Goal: Navigation & Orientation: Find specific page/section

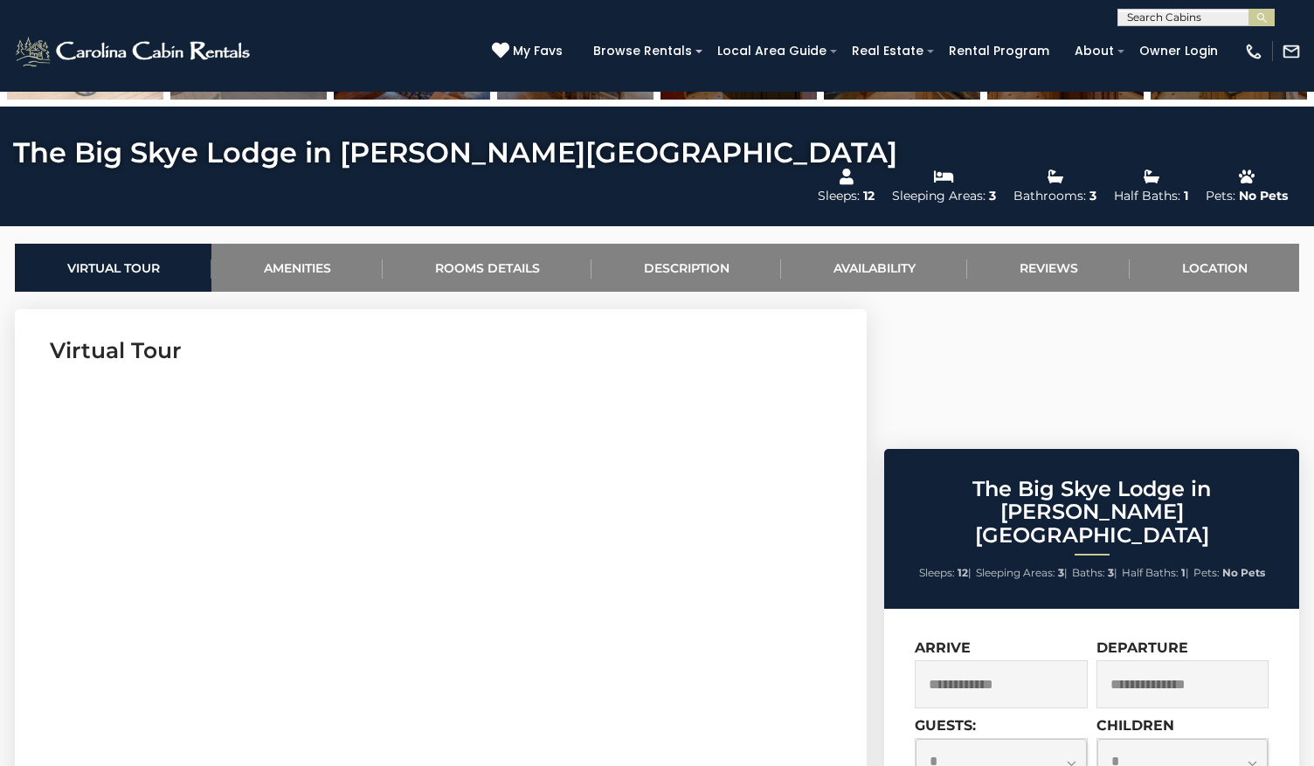
scroll to position [712, 0]
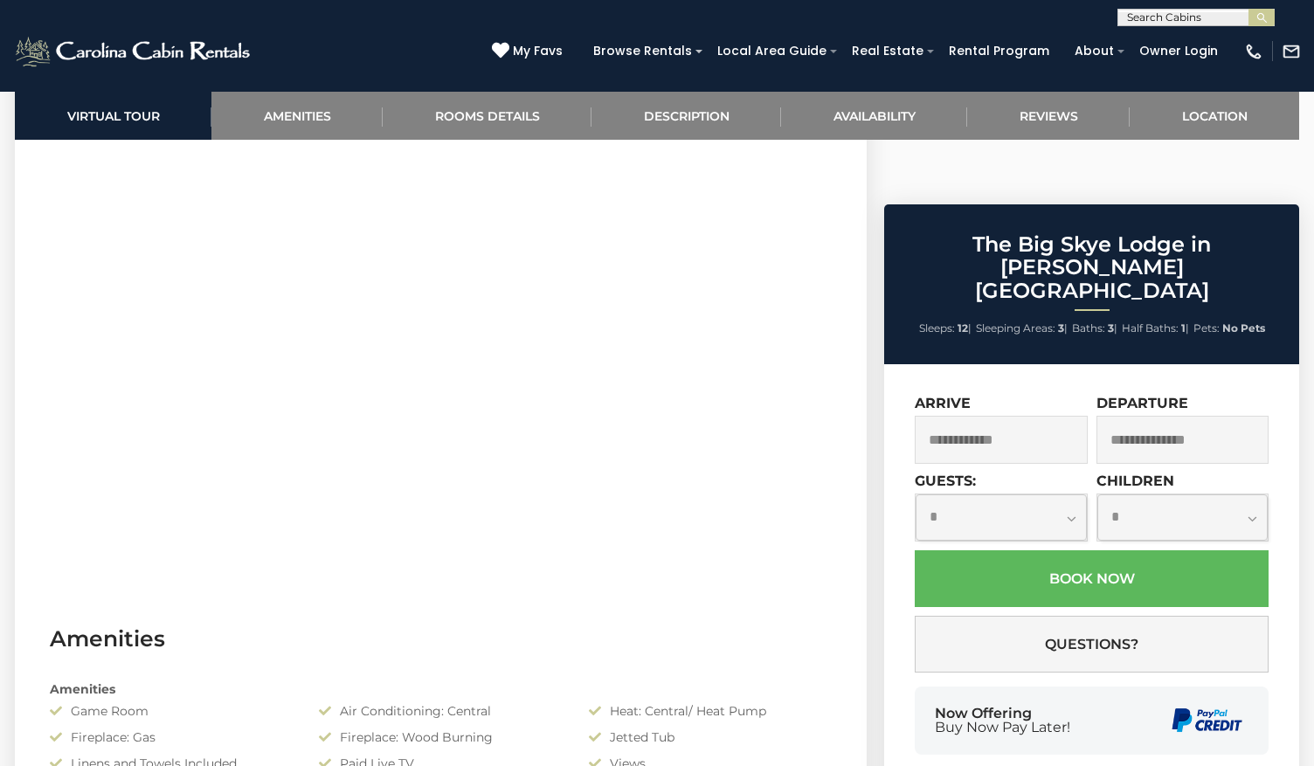
click at [832, 464] on section "Virtual Tour" at bounding box center [441, 331] width 852 height 533
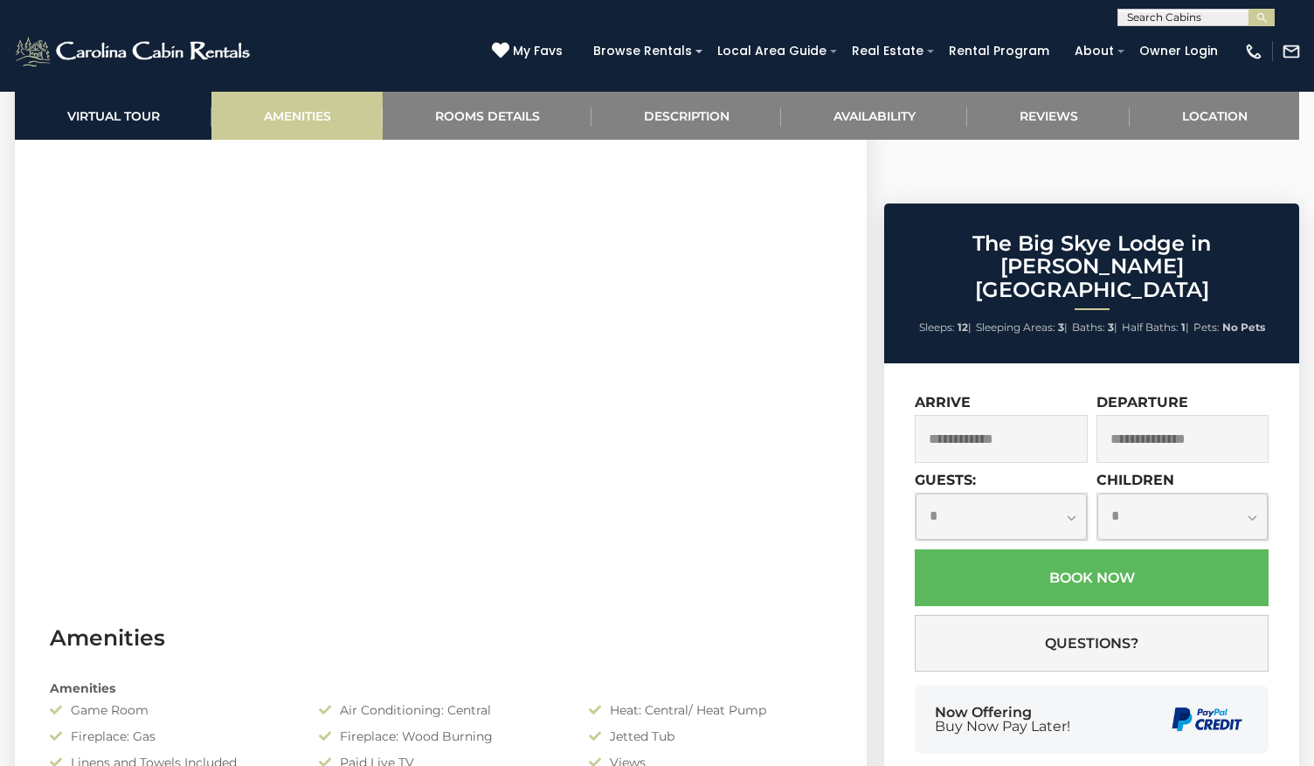
click at [313, 129] on link "Amenities" at bounding box center [296, 116] width 171 height 48
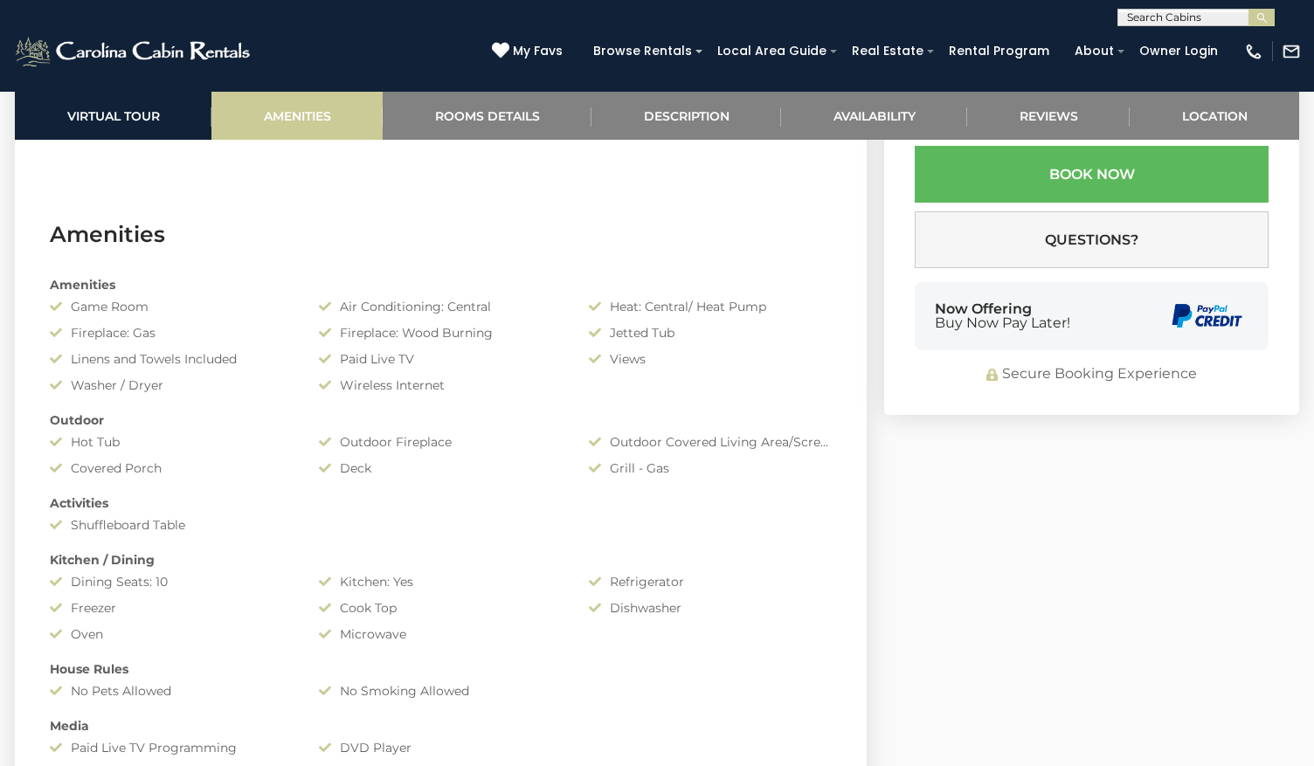
scroll to position [1390, 0]
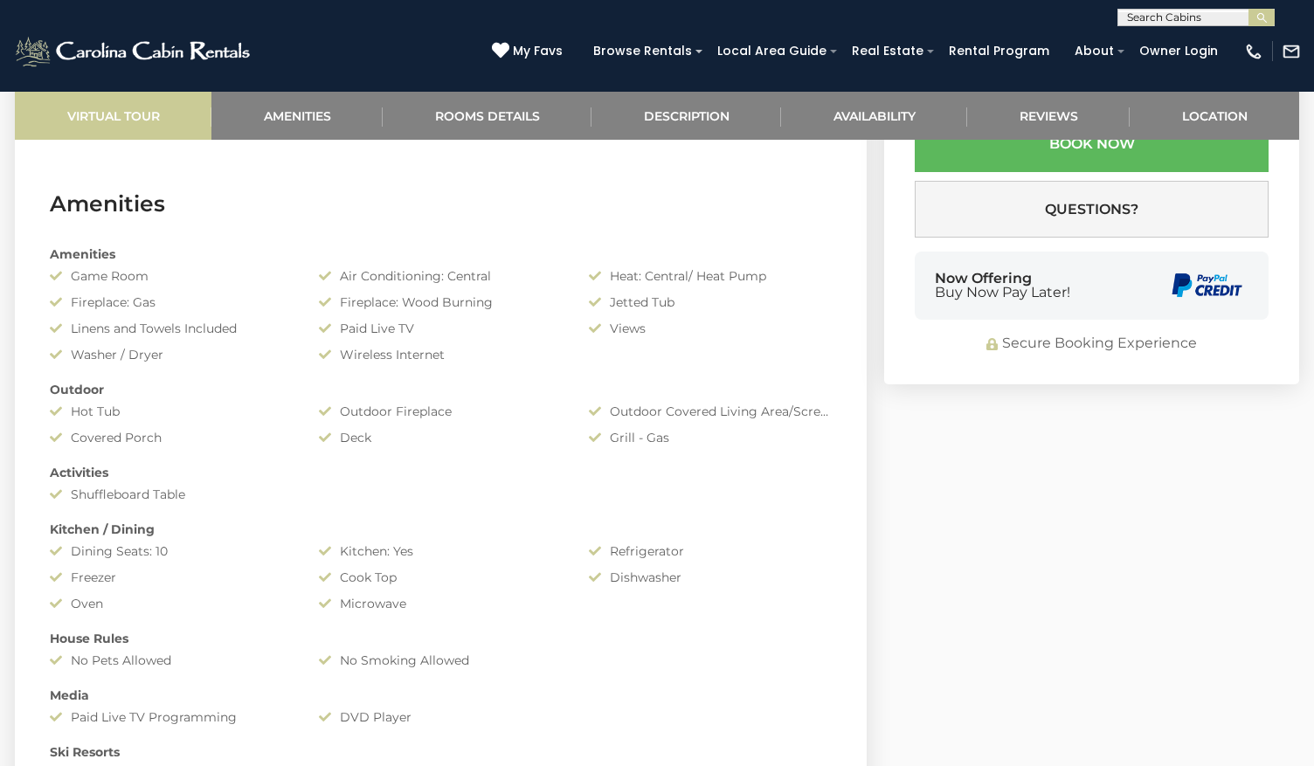
click at [124, 108] on link "Virtual Tour" at bounding box center [113, 116] width 197 height 48
click at [129, 123] on link "Virtual Tour" at bounding box center [113, 116] width 197 height 48
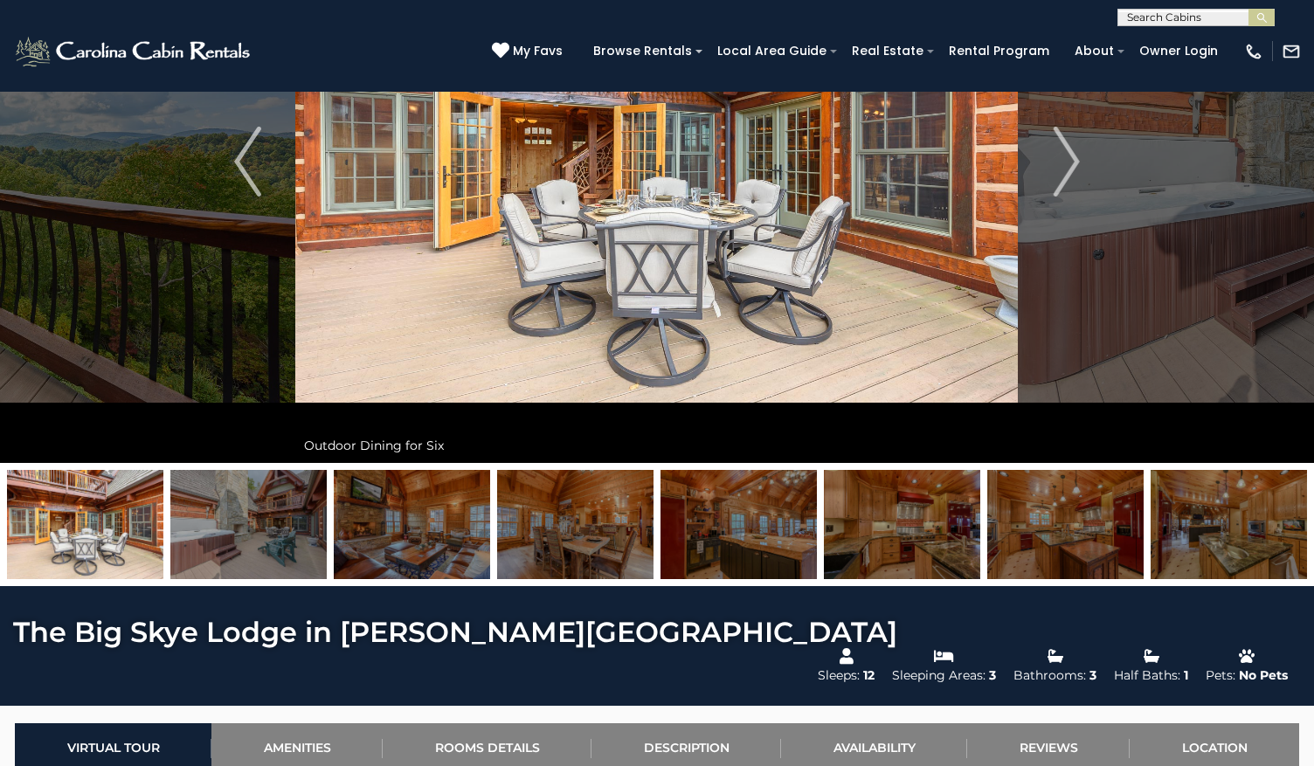
scroll to position [99, 0]
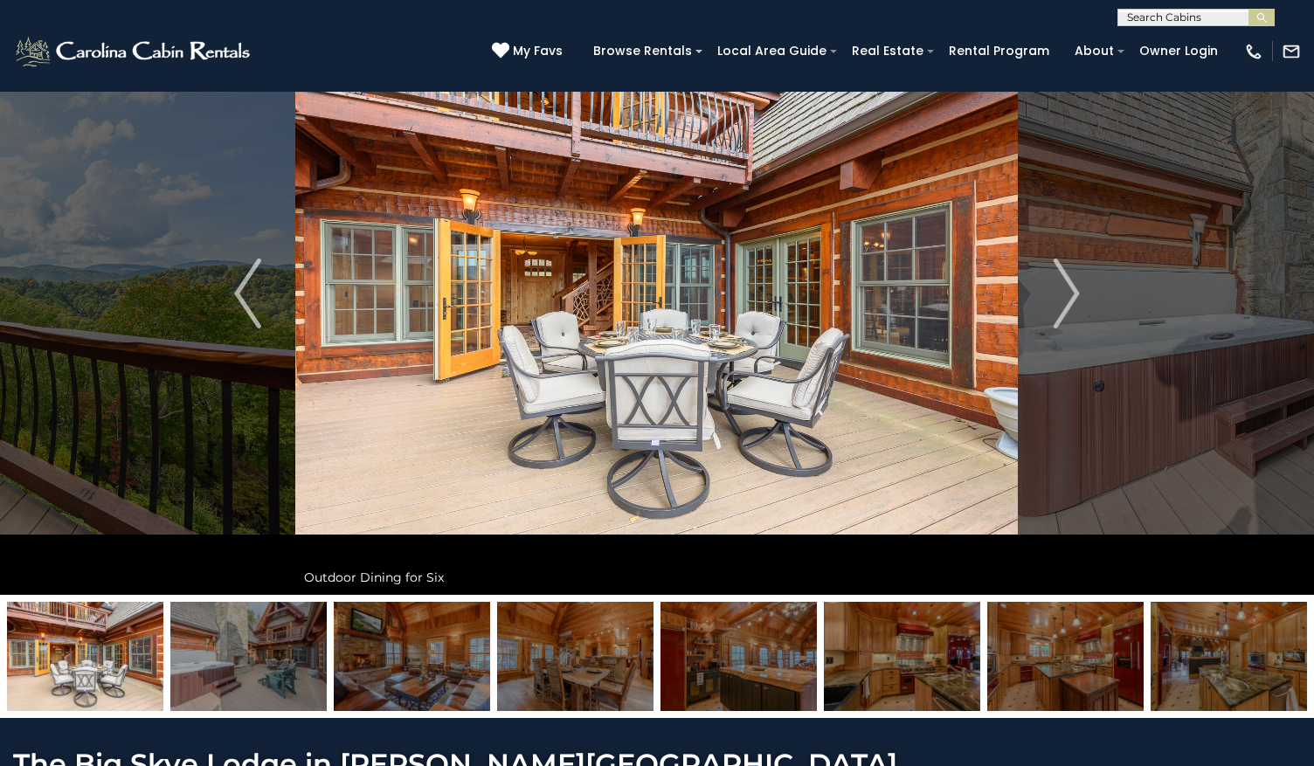
click at [873, 297] on img at bounding box center [656, 293] width 722 height 603
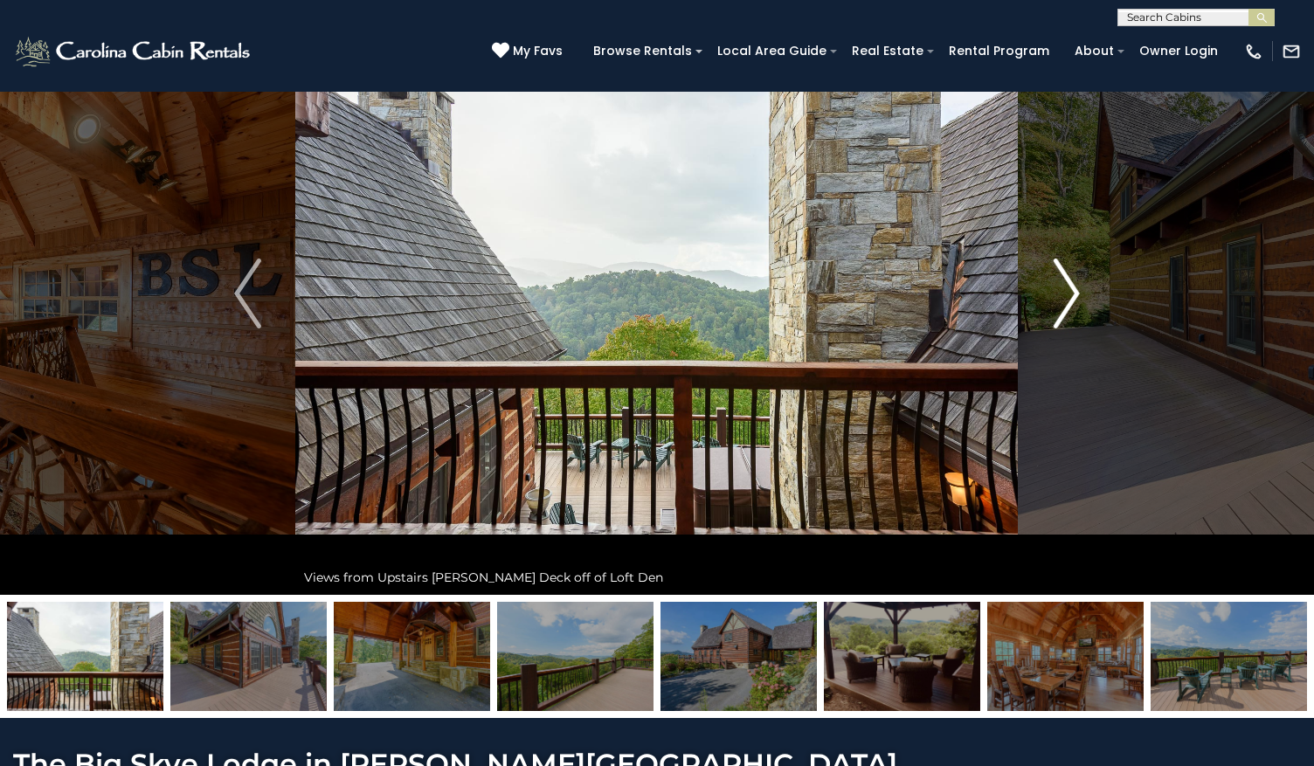
click at [1058, 275] on img "Next" at bounding box center [1066, 294] width 26 height 70
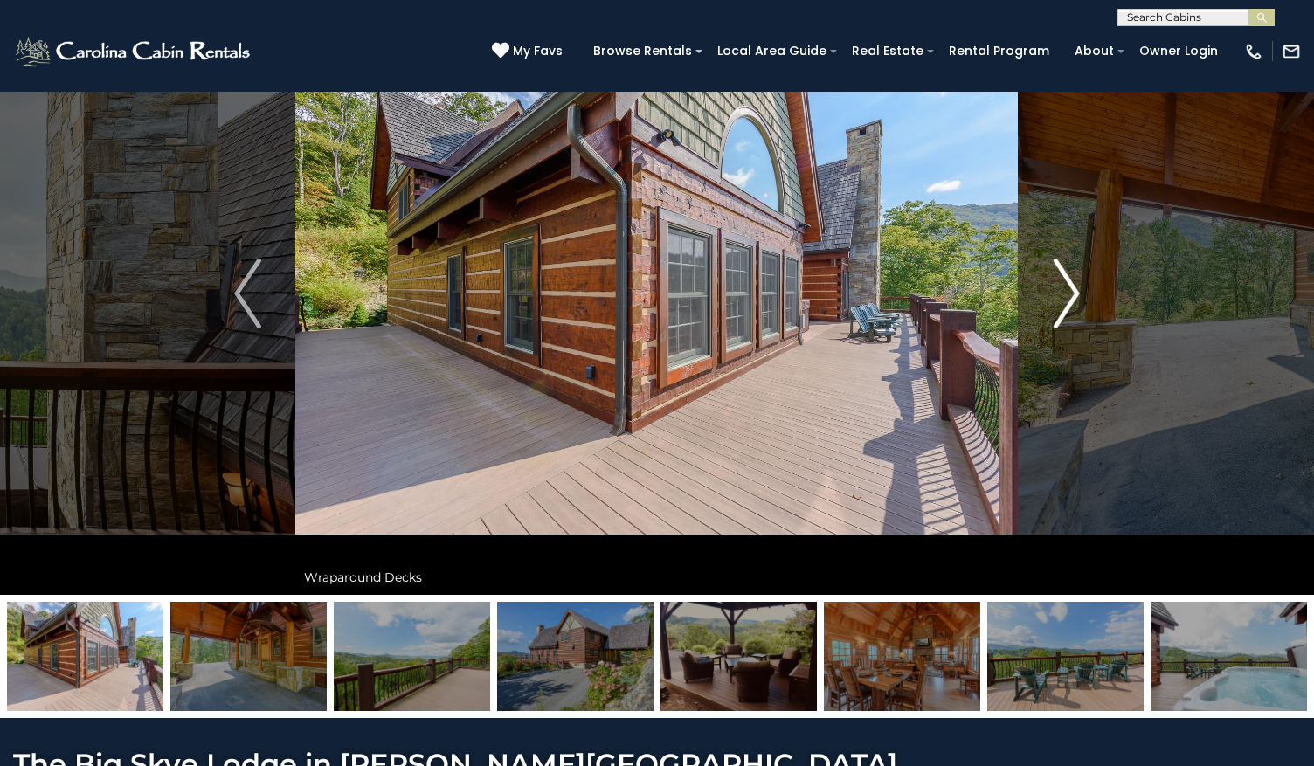
click at [1058, 276] on img "Next" at bounding box center [1066, 294] width 26 height 70
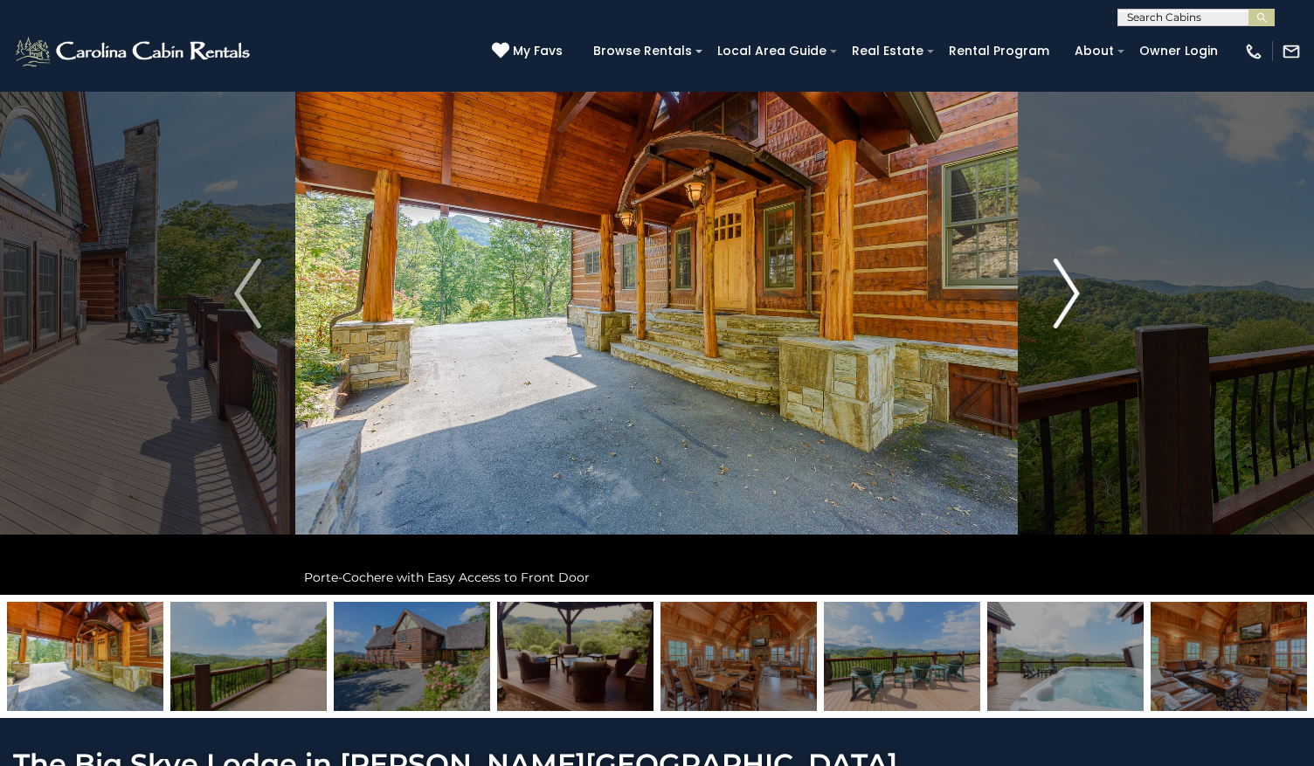
click at [1058, 276] on img "Next" at bounding box center [1066, 294] width 26 height 70
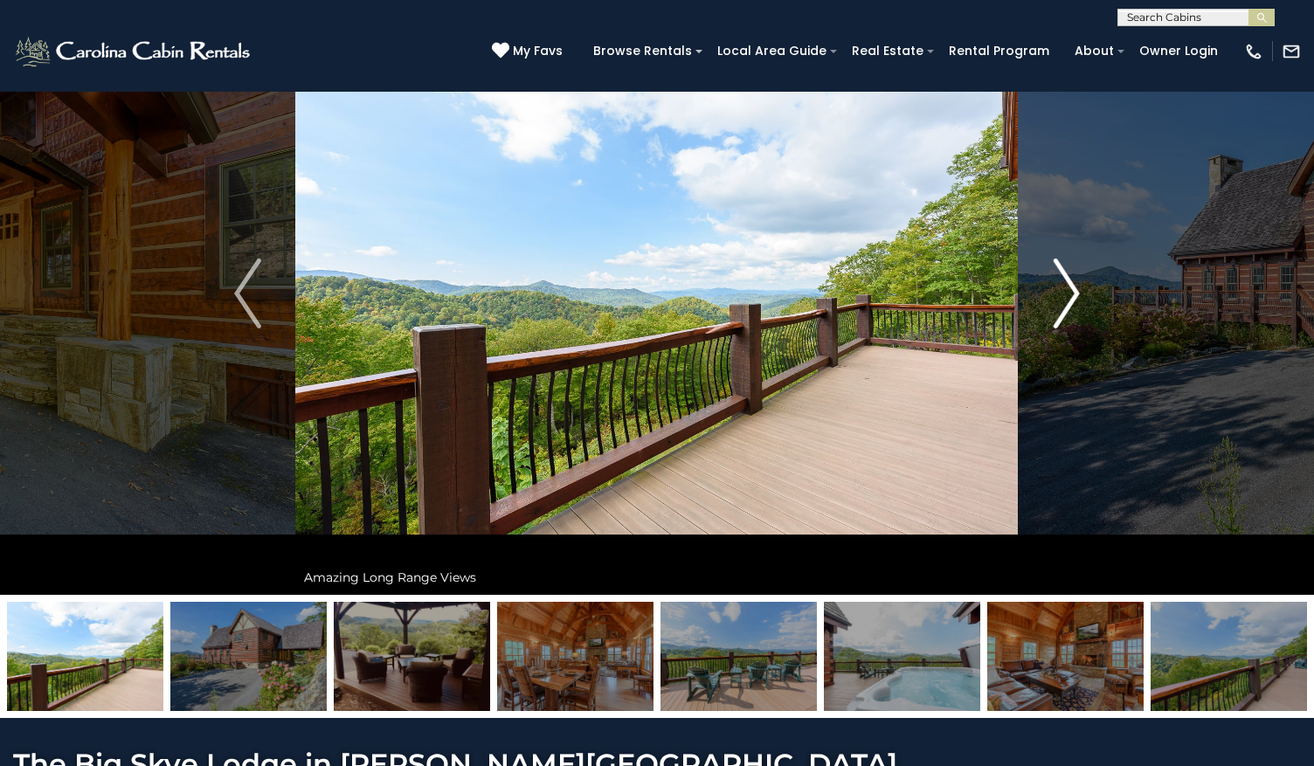
click at [1058, 276] on img "Next" at bounding box center [1066, 294] width 26 height 70
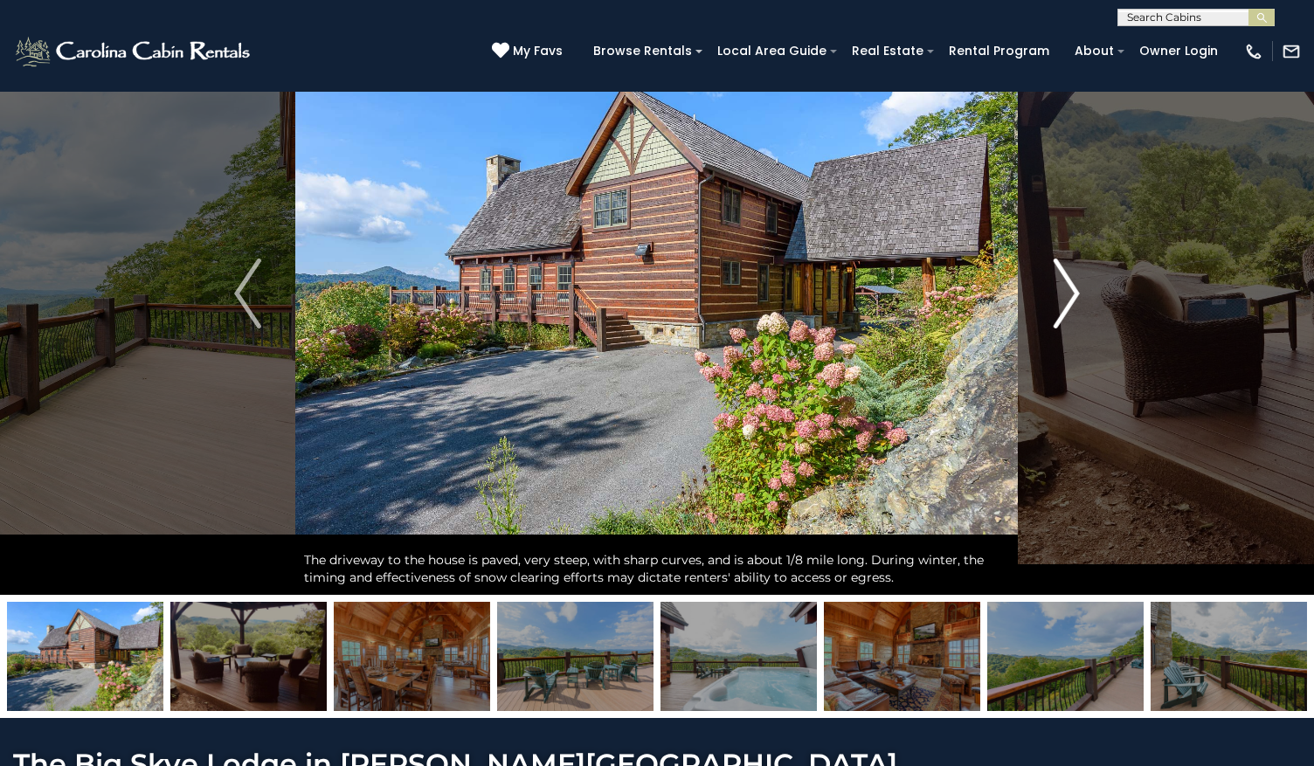
click at [1058, 276] on img "Next" at bounding box center [1066, 294] width 26 height 70
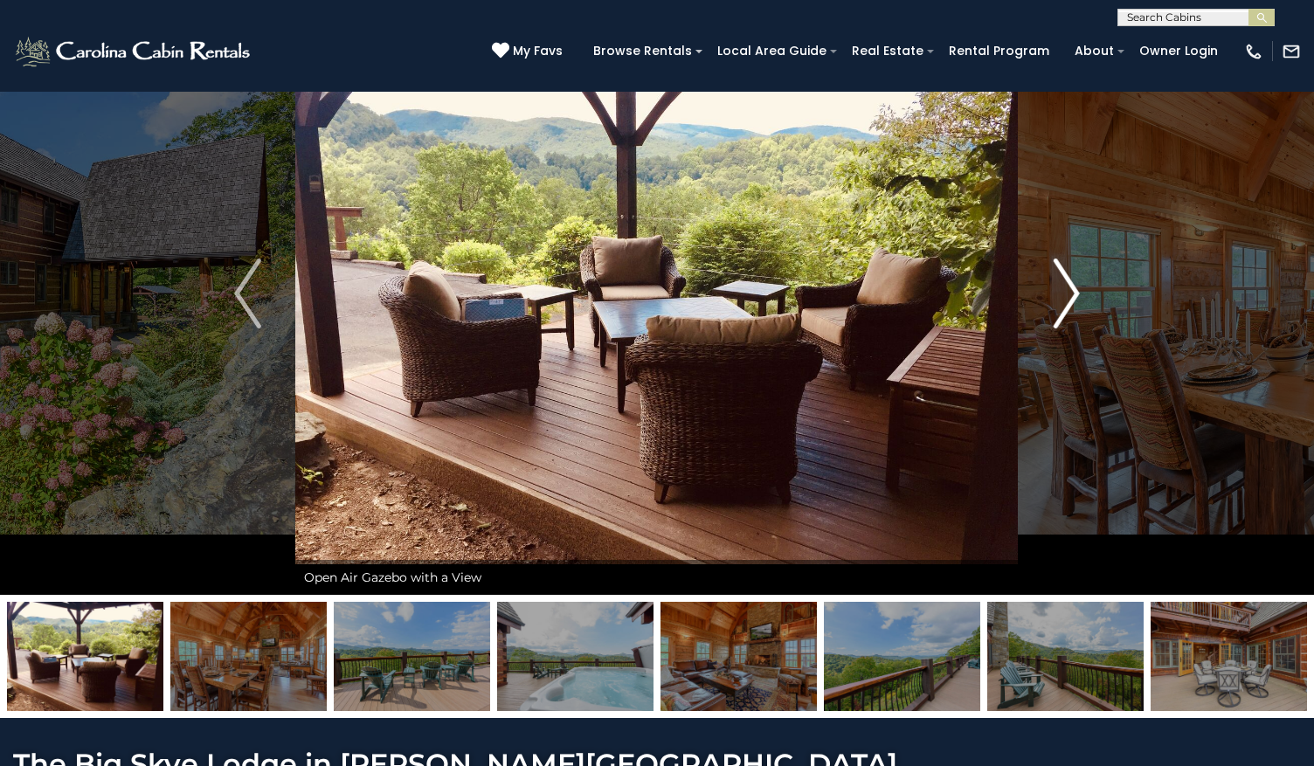
click at [1058, 276] on img "Next" at bounding box center [1066, 294] width 26 height 70
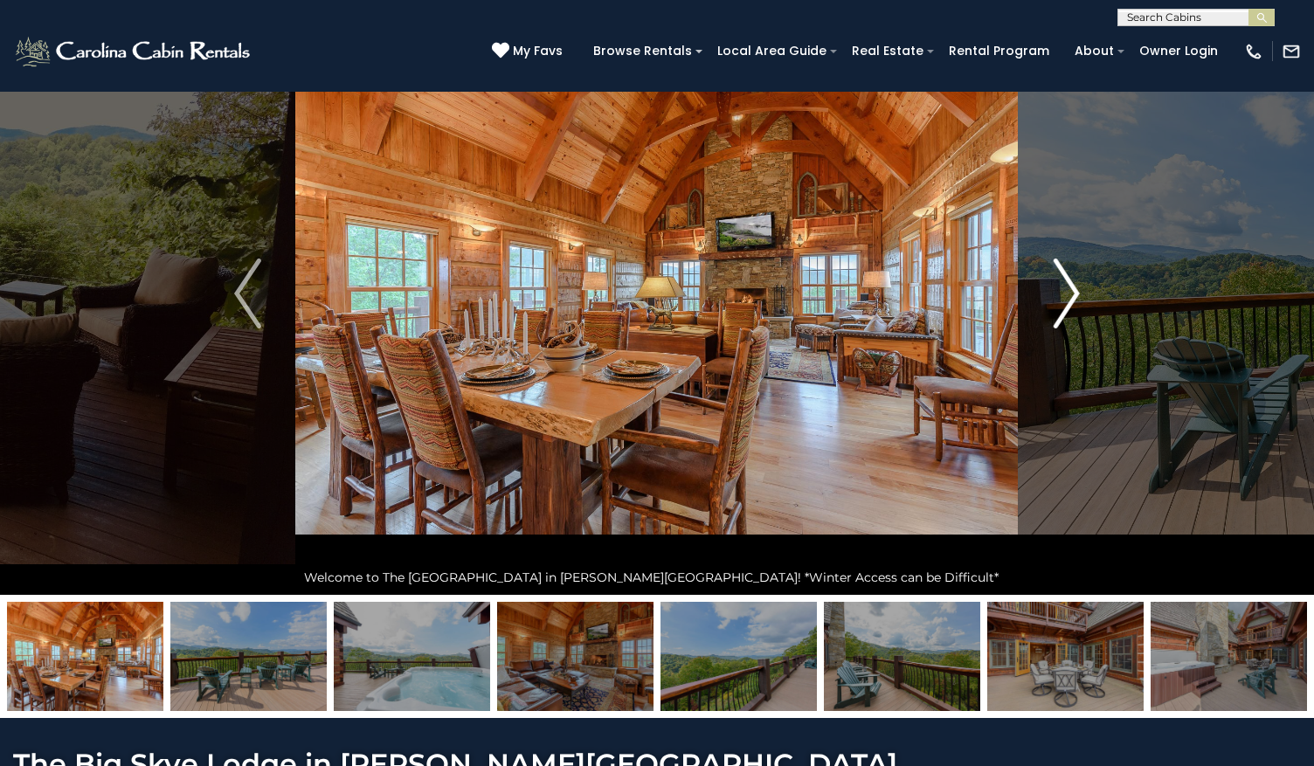
click at [1058, 276] on img "Next" at bounding box center [1066, 294] width 26 height 70
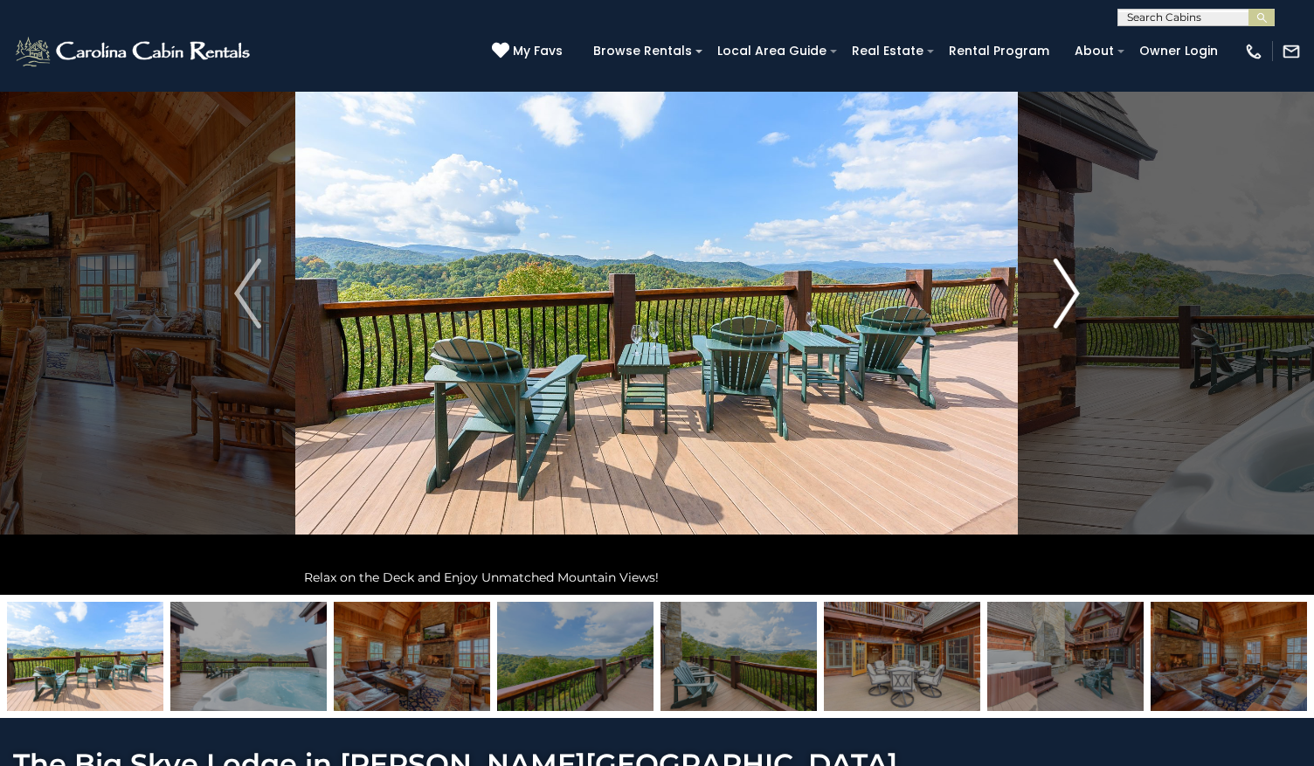
click at [1058, 276] on img "Next" at bounding box center [1066, 294] width 26 height 70
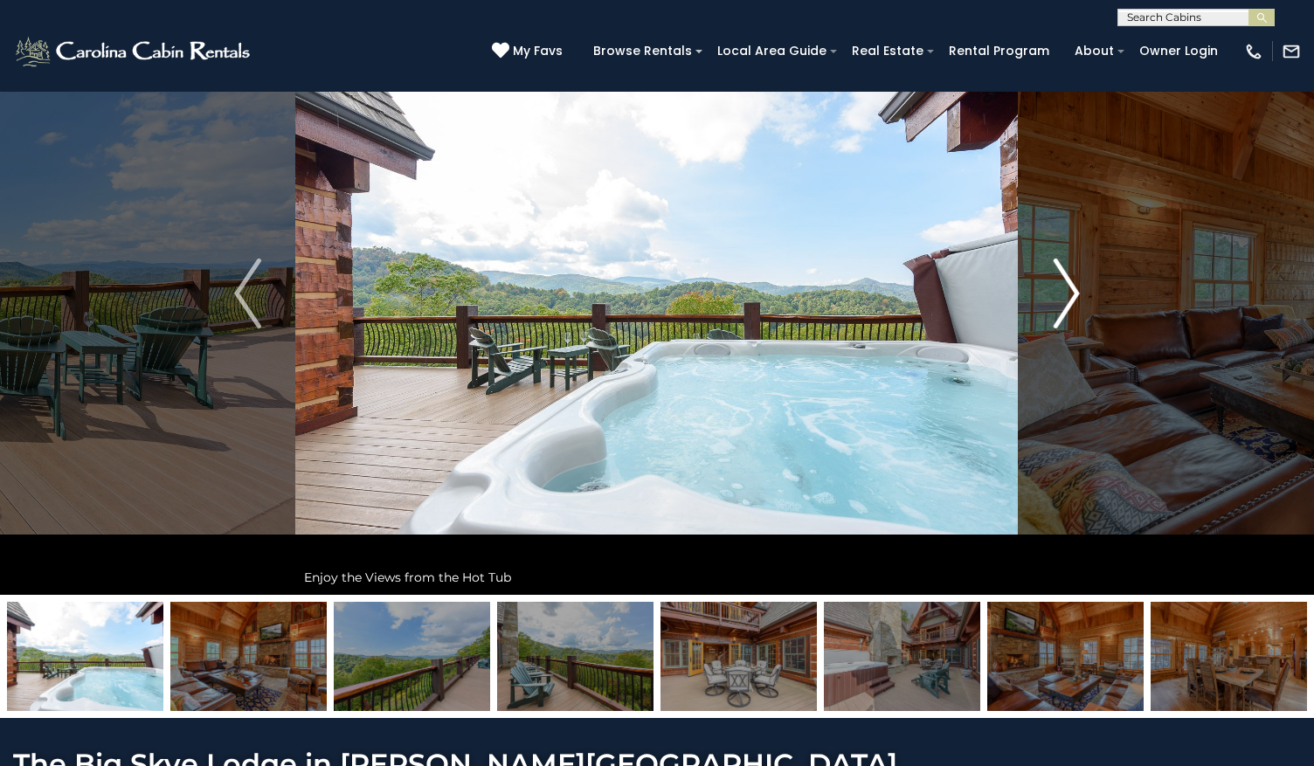
click at [1058, 276] on img "Next" at bounding box center [1066, 294] width 26 height 70
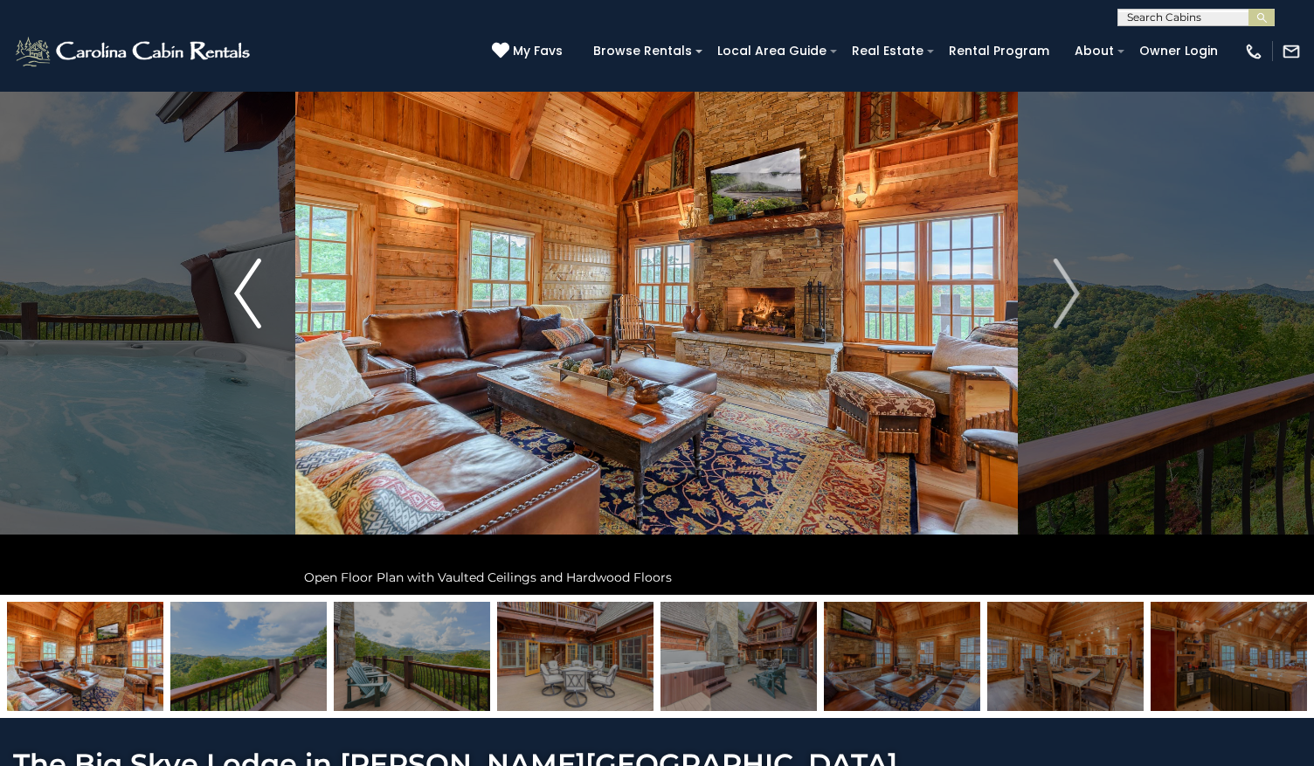
click at [257, 293] on img "Previous" at bounding box center [247, 294] width 26 height 70
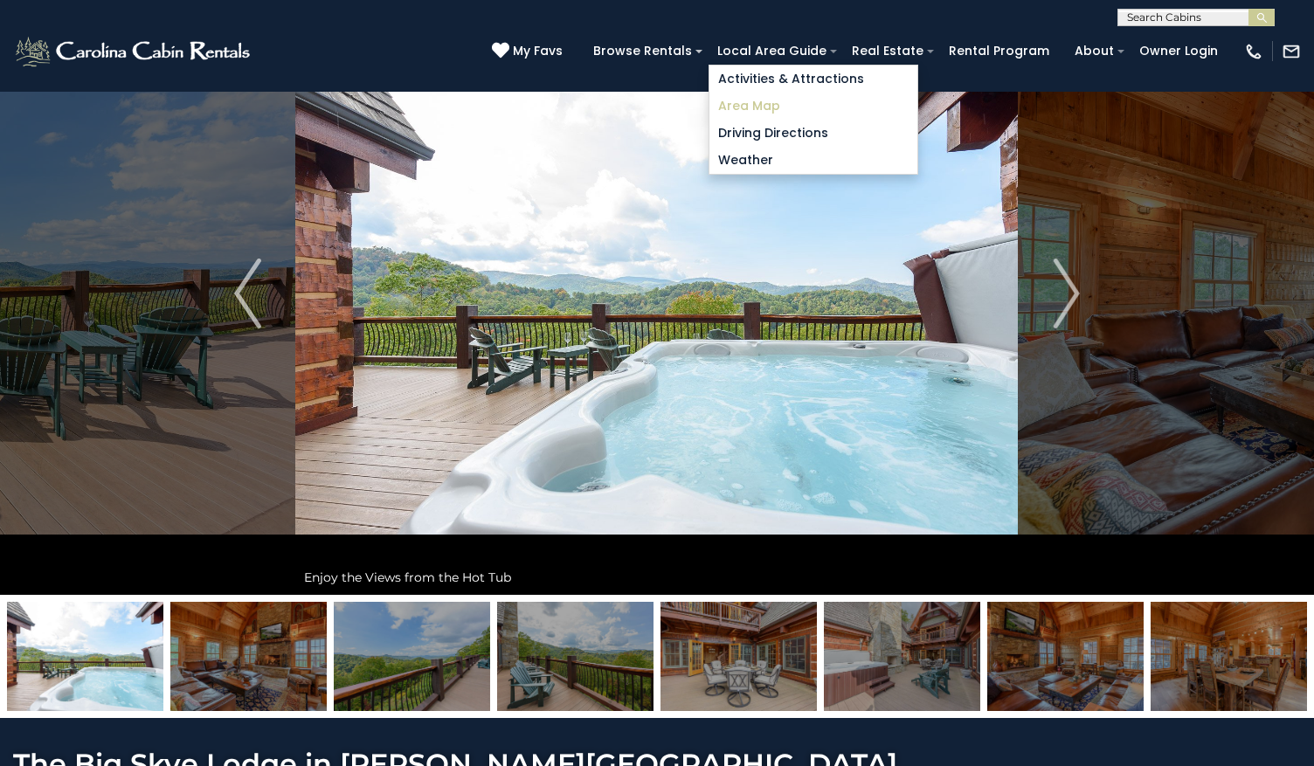
click at [797, 97] on link "Area Map" at bounding box center [813, 106] width 208 height 27
